Goal: Navigation & Orientation: Find specific page/section

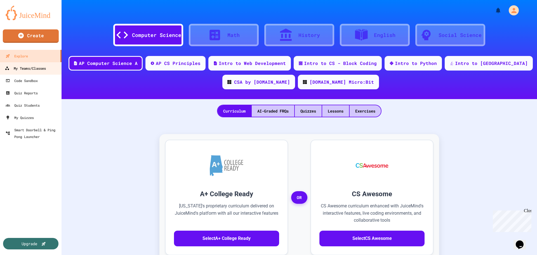
click at [23, 65] on div "My Teams/Classes" at bounding box center [25, 68] width 41 height 7
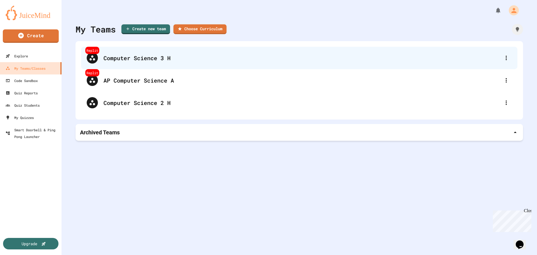
click at [146, 56] on div "Computer Science 3 H" at bounding box center [302, 58] width 397 height 8
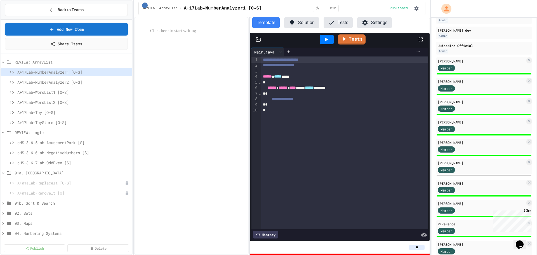
scroll to position [74, 0]
click at [64, 84] on span "A+17Lab-NumberAnalyzer2 [O-S]" at bounding box center [70, 82] width 107 height 6
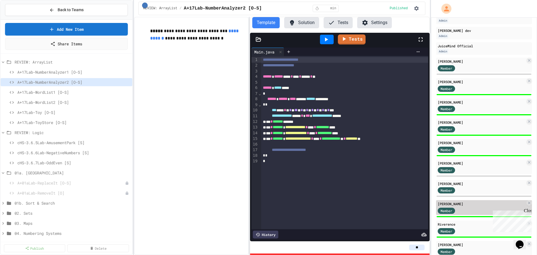
scroll to position [130, 0]
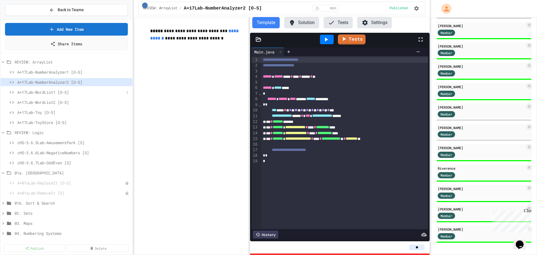
click at [43, 92] on span "A+17Lab-WordList1 [O-S]" at bounding box center [70, 92] width 107 height 6
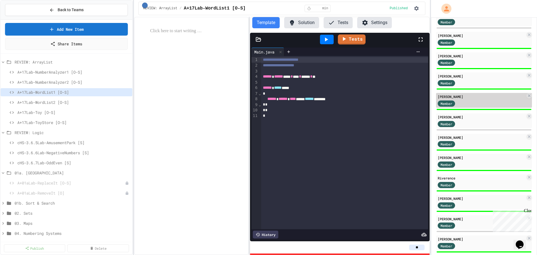
scroll to position [130, 0]
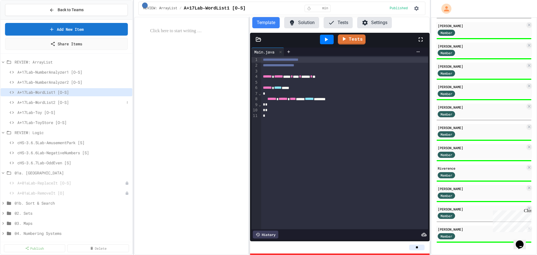
click at [52, 104] on span "A+17Lab-WordList2 [O-S]" at bounding box center [70, 102] width 107 height 6
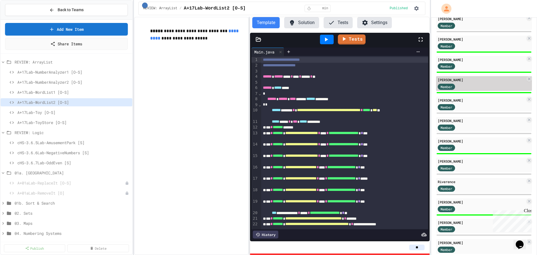
scroll to position [130, 0]
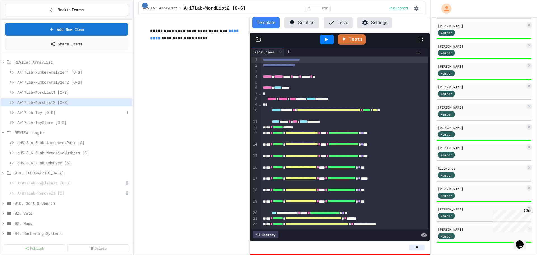
click at [38, 110] on span "A+17Lab-Toy [O-S]" at bounding box center [70, 112] width 107 height 6
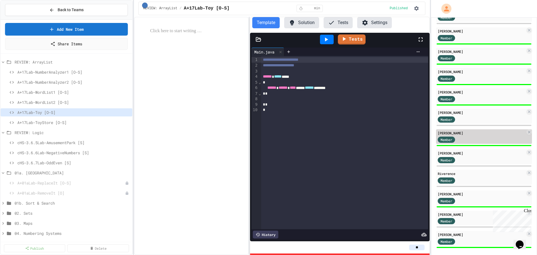
scroll to position [130, 0]
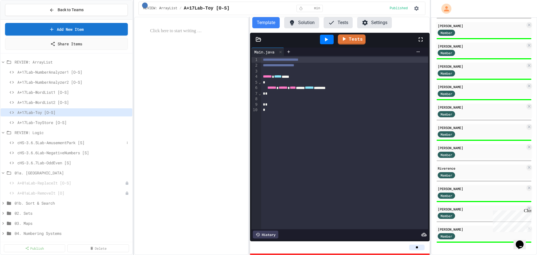
click at [38, 142] on span "cHS-3.6.5Lab-AmusementPark [S]" at bounding box center [70, 143] width 107 height 6
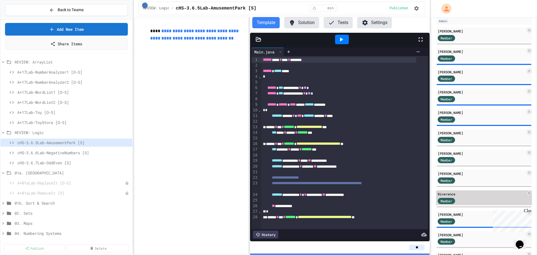
scroll to position [130, 0]
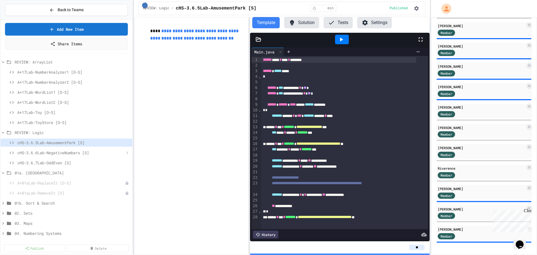
click at [55, 152] on span "cHS-3.6.6Lab-NegativeNumbers [S]" at bounding box center [70, 153] width 107 height 6
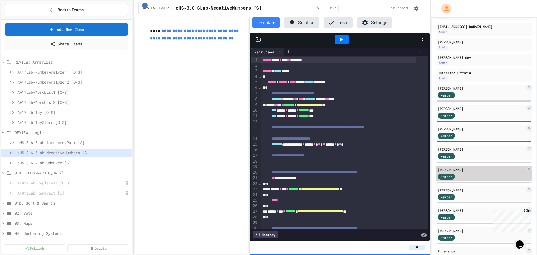
scroll to position [46, 0]
